Goal: Task Accomplishment & Management: Complete application form

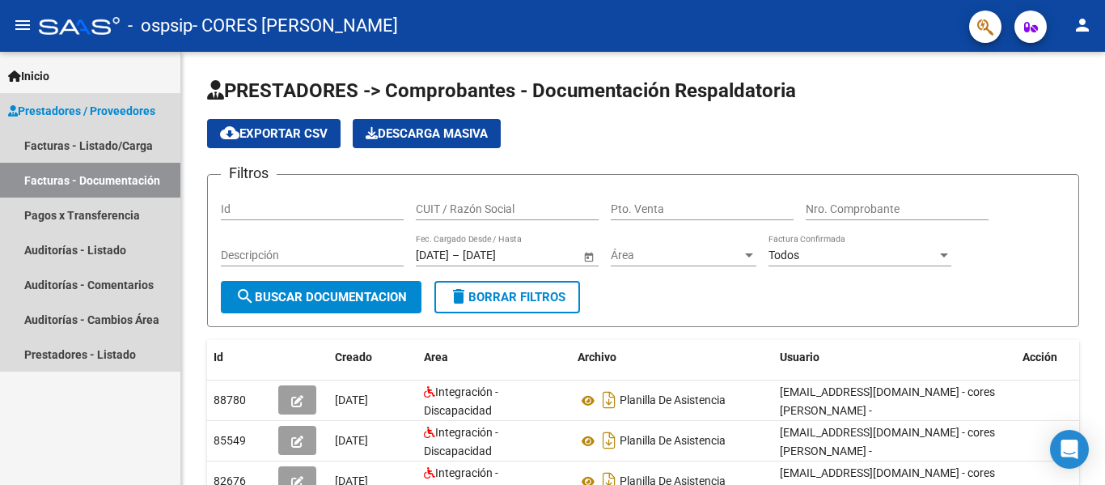
click at [142, 171] on link "Facturas - Documentación" at bounding box center [90, 180] width 180 height 35
click at [145, 137] on link "Facturas - Listado/Carga" at bounding box center [90, 145] width 180 height 35
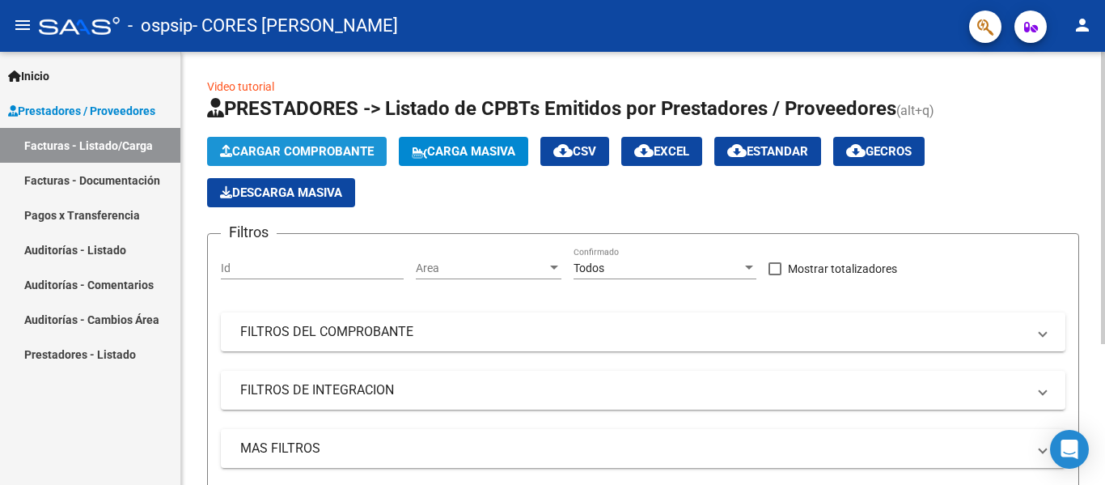
click at [310, 138] on button "Cargar Comprobante" at bounding box center [297, 151] width 180 height 29
click at [279, 151] on span "Cargar Comprobante" at bounding box center [297, 151] width 154 height 15
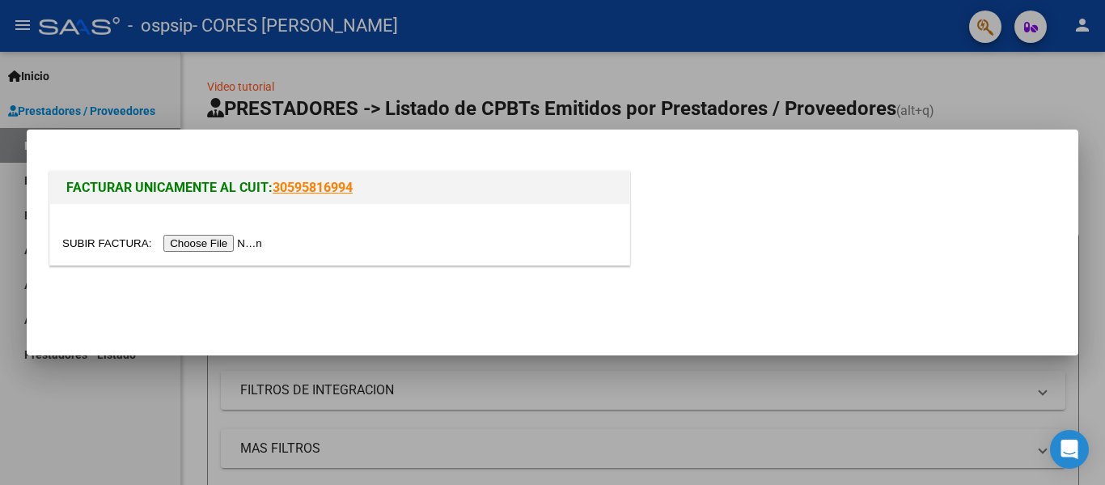
click at [235, 244] on input "file" at bounding box center [164, 243] width 205 height 17
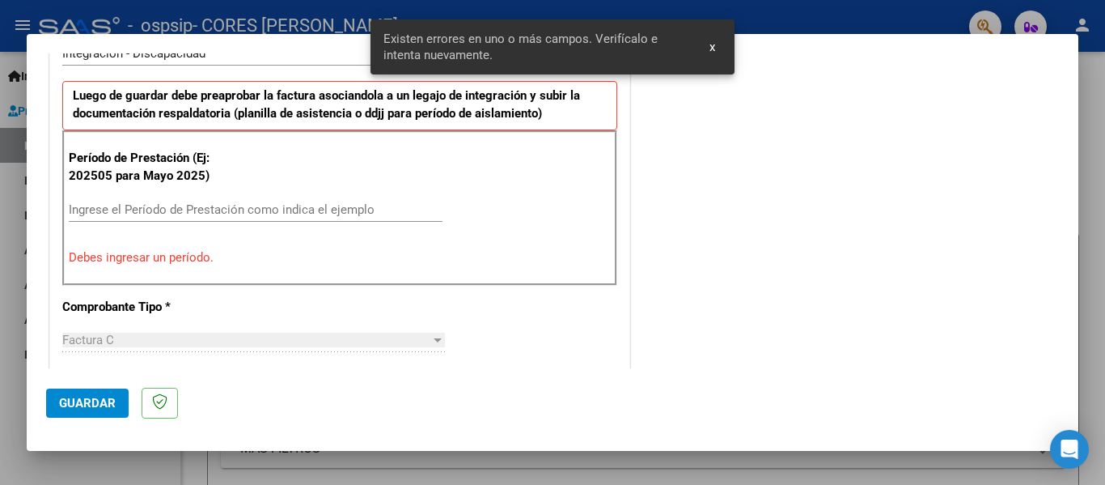
scroll to position [350, 0]
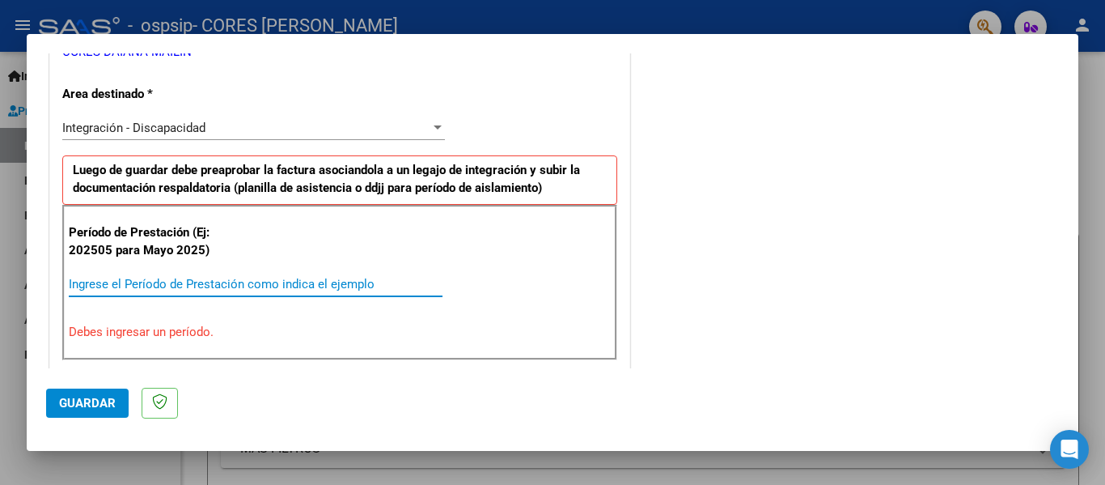
click at [362, 284] on input "Ingrese el Período de Prestación como indica el ejemplo" at bounding box center [256, 284] width 374 height 15
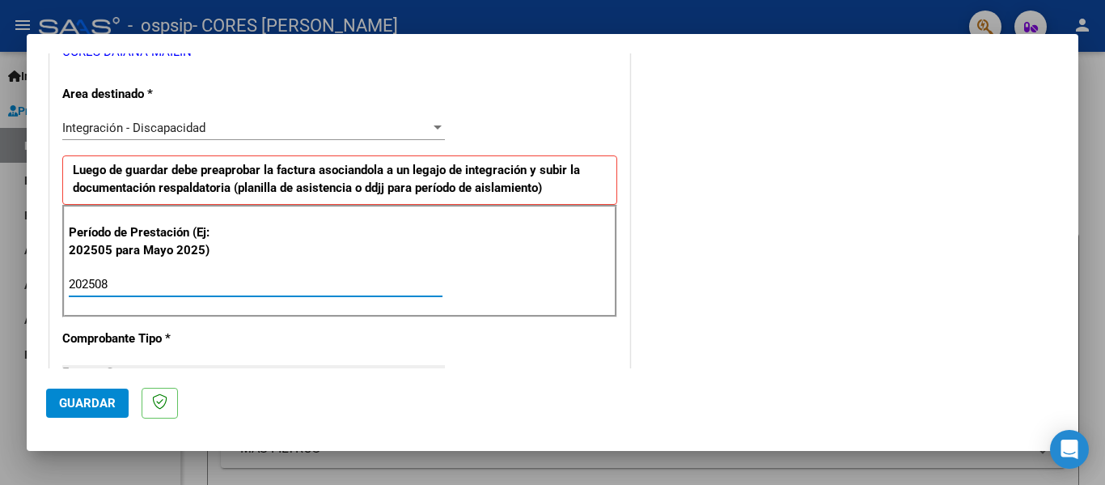
type input "202508"
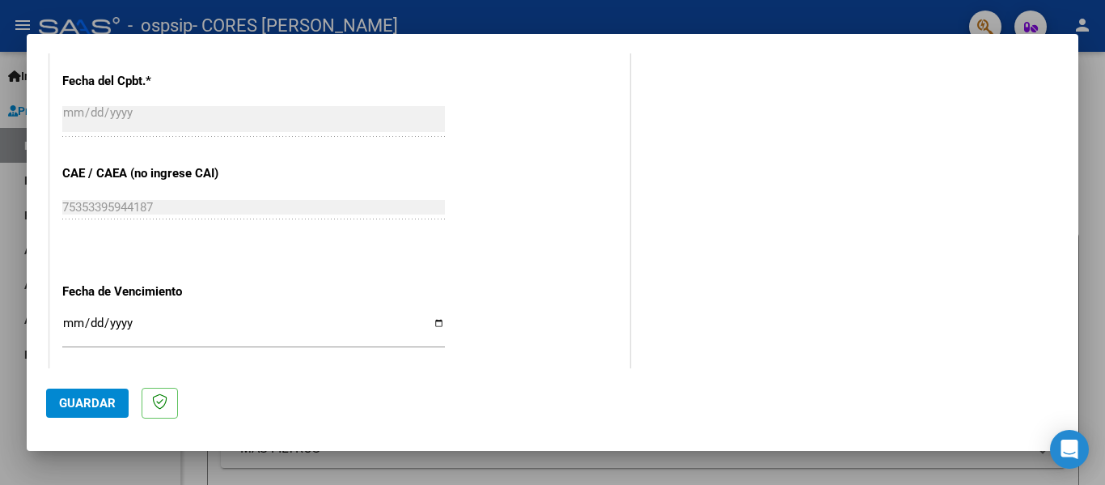
scroll to position [1019, 0]
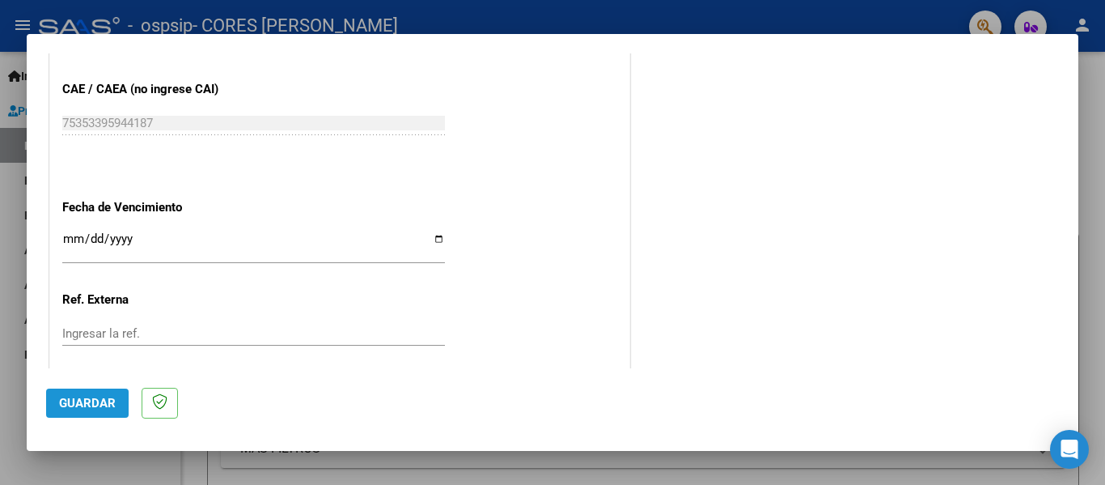
click at [103, 397] on span "Guardar" at bounding box center [87, 403] width 57 height 15
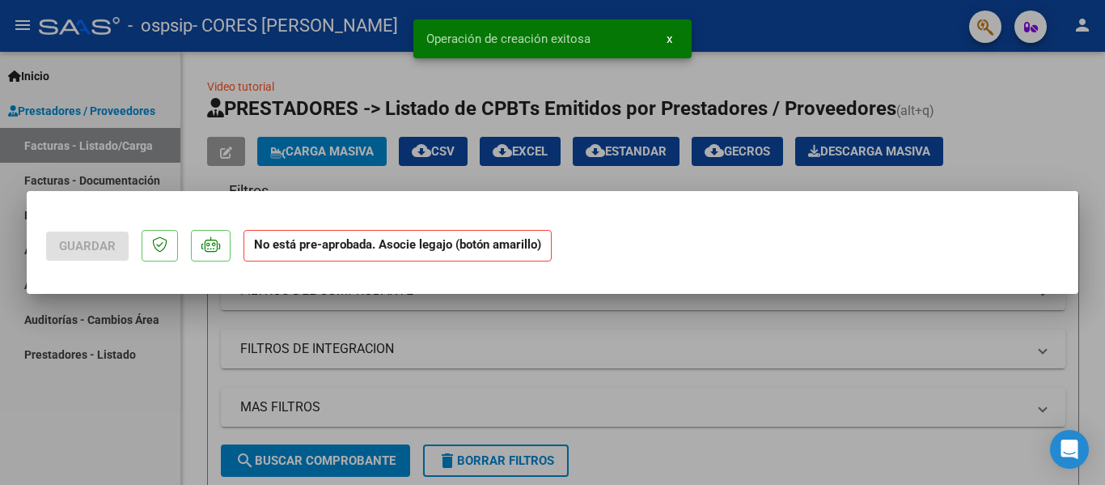
scroll to position [0, 0]
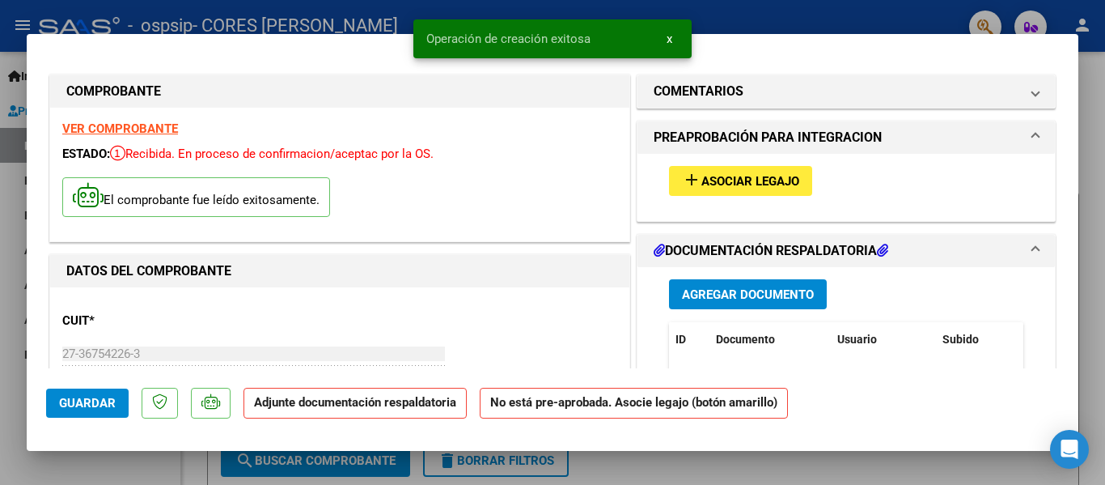
click at [745, 172] on button "add Asociar Legajo" at bounding box center [740, 181] width 143 height 30
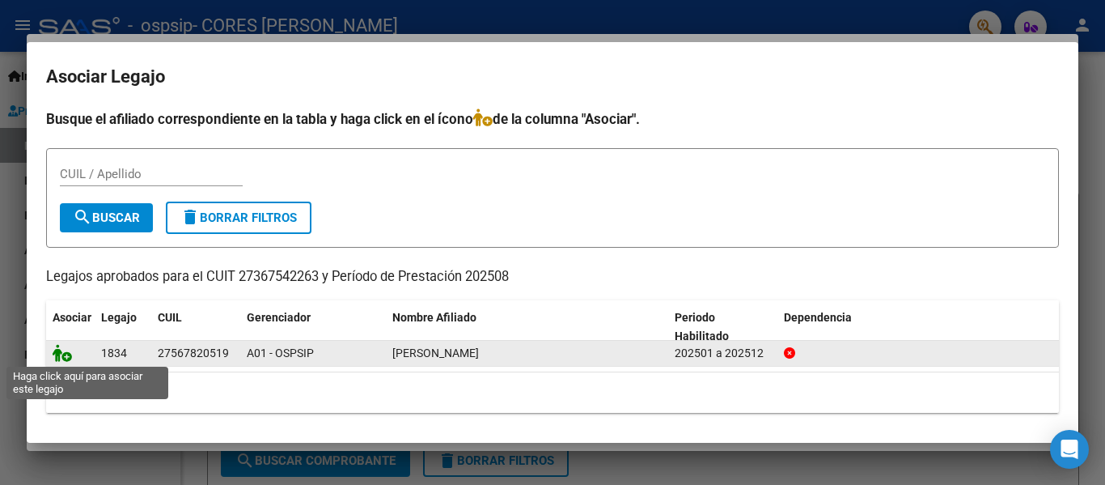
click at [65, 349] on icon at bounding box center [62, 353] width 19 height 18
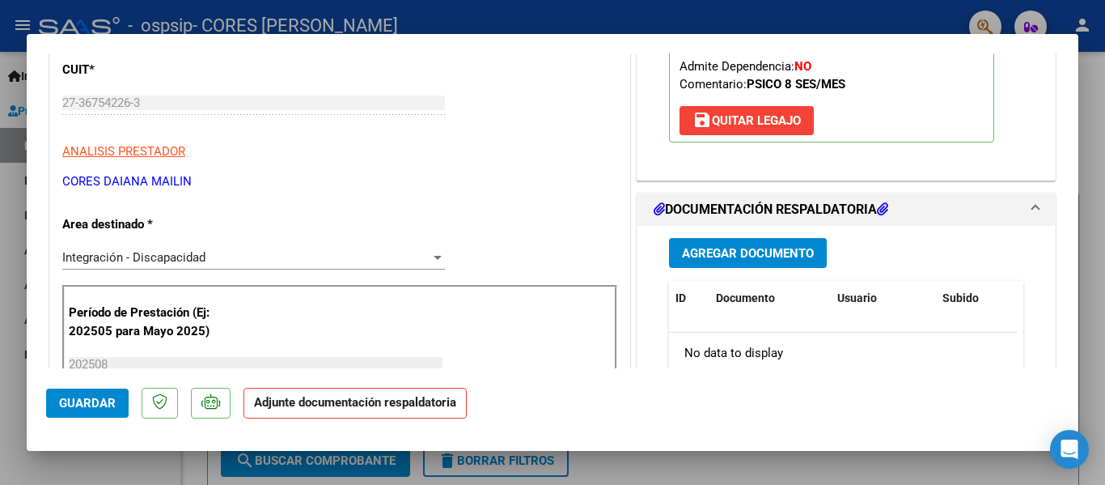
scroll to position [312, 0]
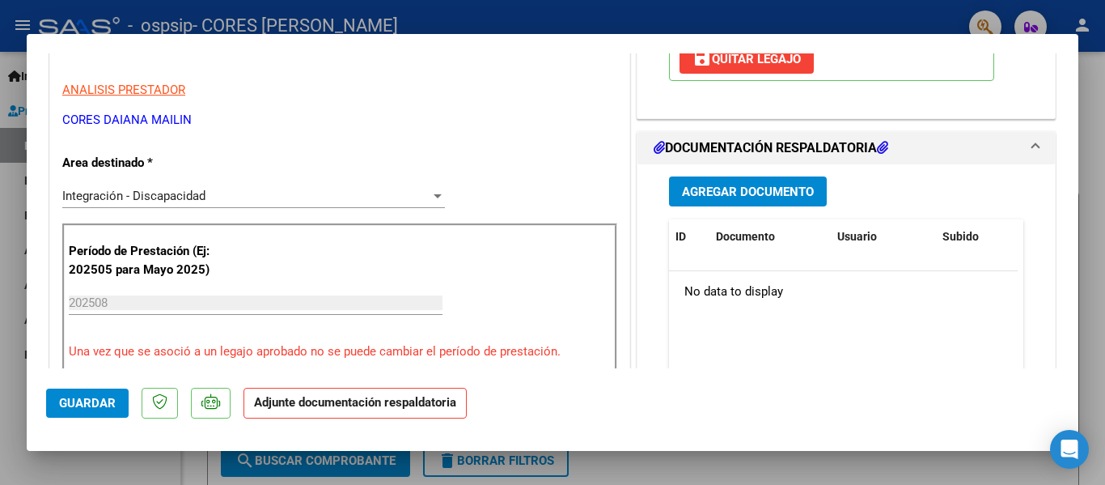
click at [794, 189] on span "Agregar Documento" at bounding box center [748, 192] width 132 height 15
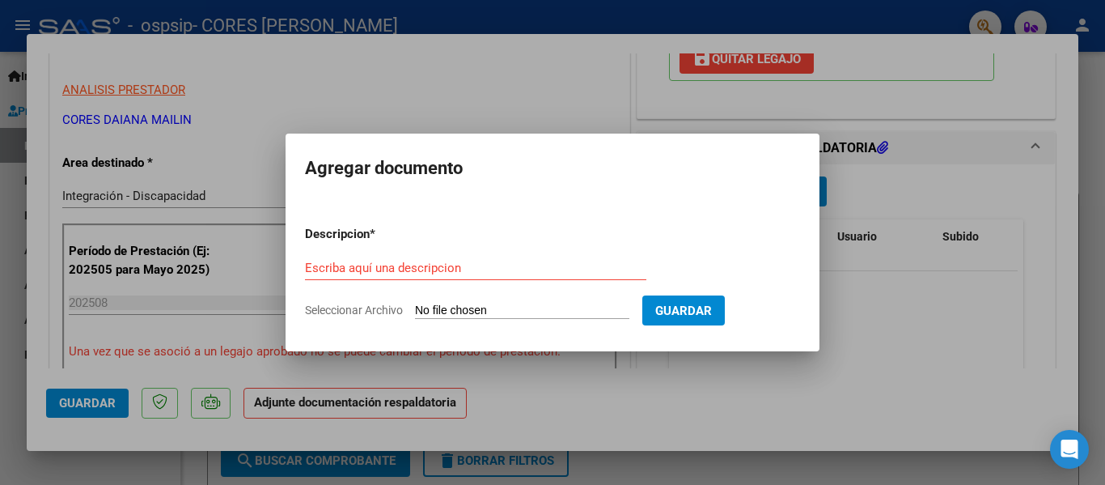
drag, startPoint x: 756, startPoint y: 397, endPoint x: 647, endPoint y: 412, distance: 110.2
click at [647, 412] on div at bounding box center [552, 242] width 1105 height 485
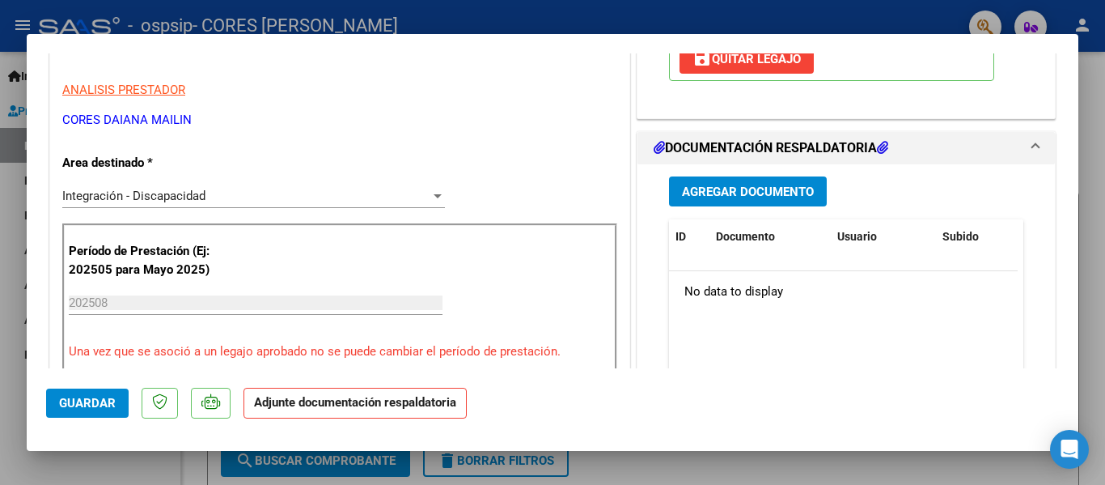
click at [103, 400] on span "Guardar" at bounding box center [87, 403] width 57 height 15
